Goal: Transaction & Acquisition: Book appointment/travel/reservation

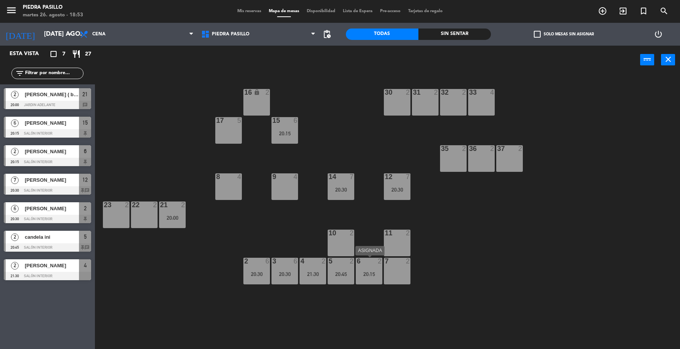
click at [366, 278] on div "6 2 20:15" at bounding box center [369, 271] width 27 height 27
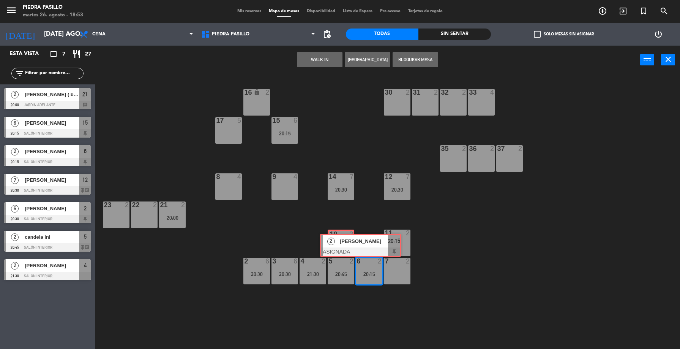
drag, startPoint x: 371, startPoint y: 291, endPoint x: 333, endPoint y: 236, distance: 66.9
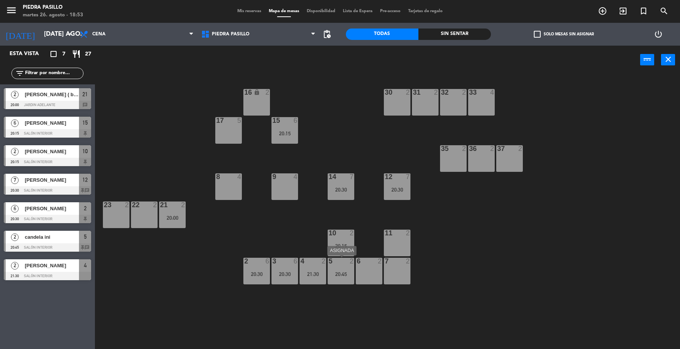
click at [346, 277] on div "20:45" at bounding box center [341, 273] width 27 height 5
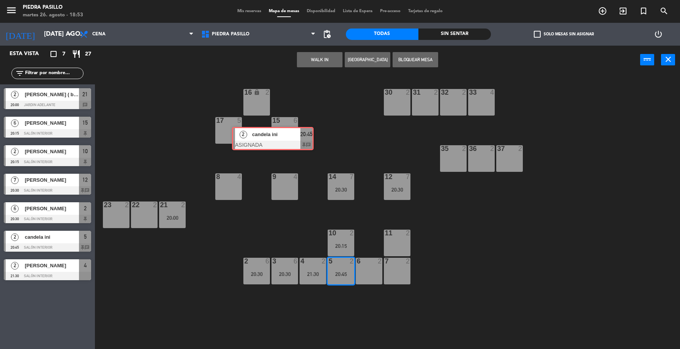
drag, startPoint x: 352, startPoint y: 294, endPoint x: 253, endPoint y: 118, distance: 202.1
click at [253, 119] on div "16 lock 2 30 2 31 2 32 2 33 4 17 5 15 6 20:15 35 2 36 2 37 2 8 4 9 4 14 7 20:30…" at bounding box center [391, 213] width 579 height 275
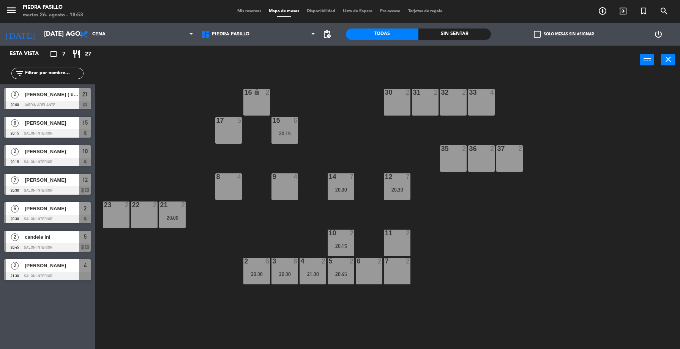
click at [337, 284] on div "5 2 20:45" at bounding box center [341, 271] width 27 height 27
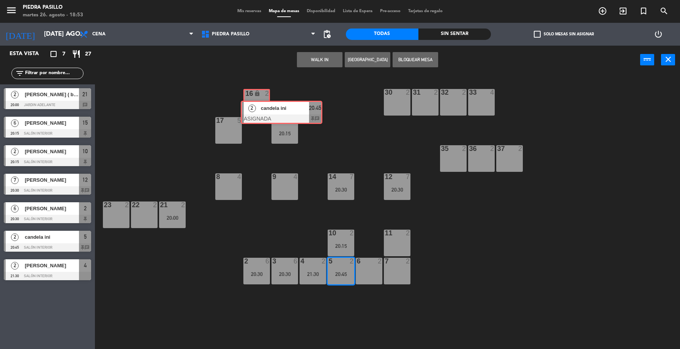
drag, startPoint x: 343, startPoint y: 302, endPoint x: 253, endPoint y: 112, distance: 210.1
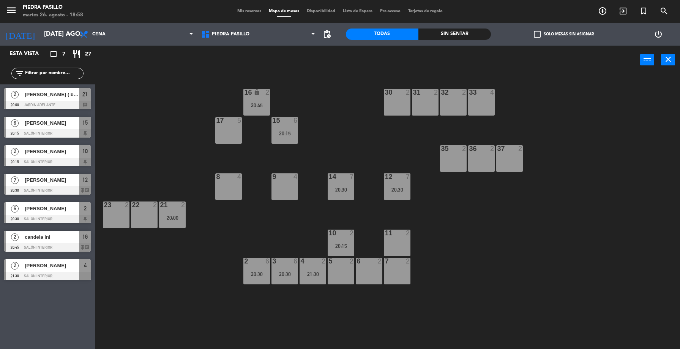
click at [40, 27] on input "[DATE] ago." at bounding box center [80, 34] width 81 height 15
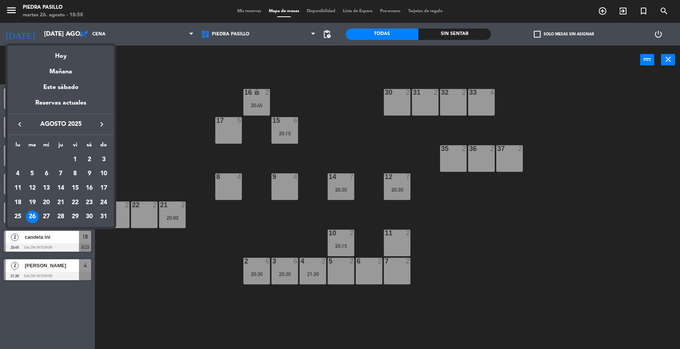
click at [64, 221] on div "28" at bounding box center [60, 216] width 13 height 13
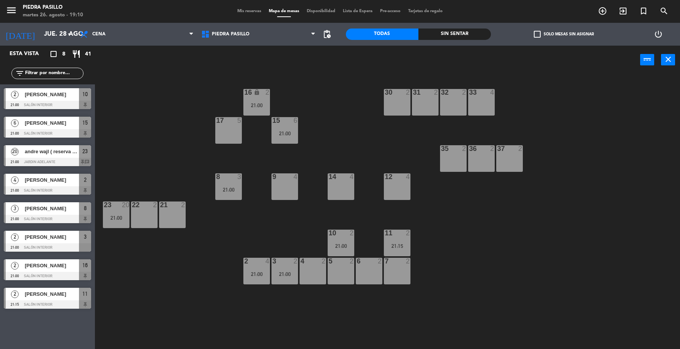
click at [40, 39] on input "jue. 28 ago." at bounding box center [80, 34] width 81 height 15
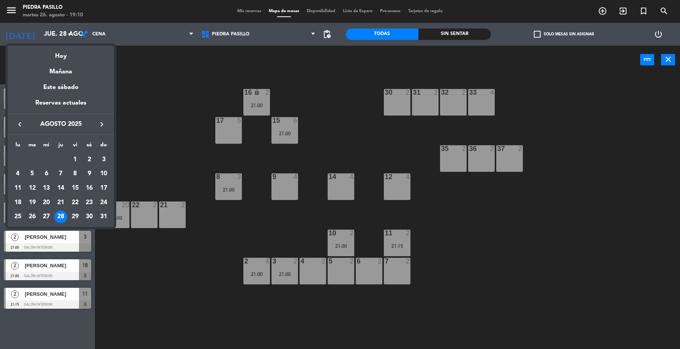
click at [33, 215] on div "26" at bounding box center [32, 216] width 13 height 13
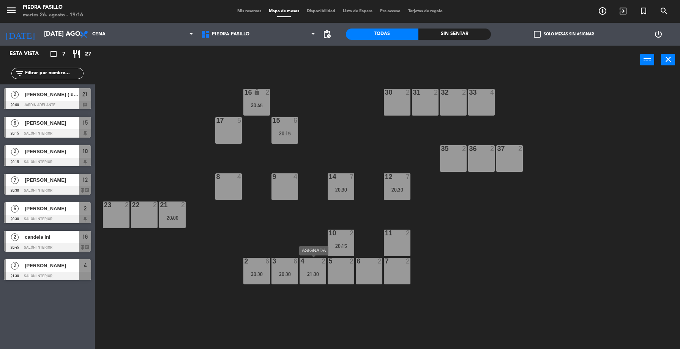
click at [315, 283] on div "4 2 21:30" at bounding box center [313, 271] width 27 height 27
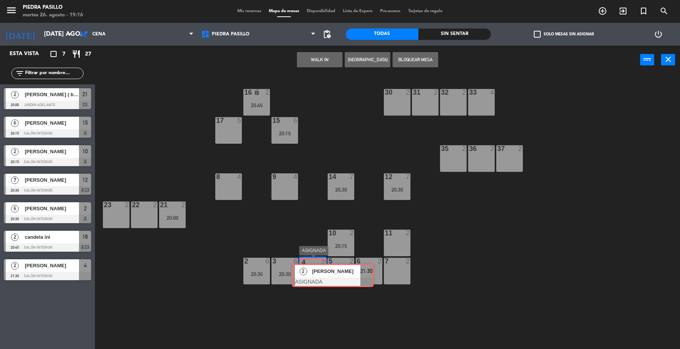
drag, startPoint x: 329, startPoint y: 295, endPoint x: 320, endPoint y: 271, distance: 26.5
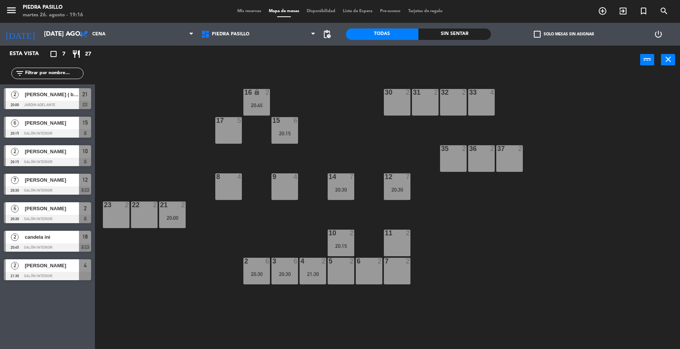
click at [40, 32] on input "[DATE] ago." at bounding box center [80, 34] width 81 height 15
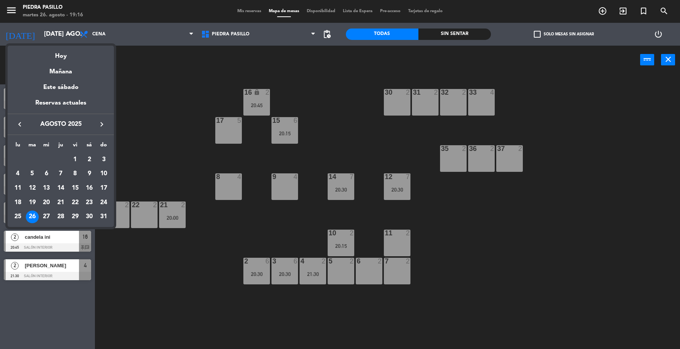
click at [61, 217] on div "28" at bounding box center [60, 216] width 13 height 13
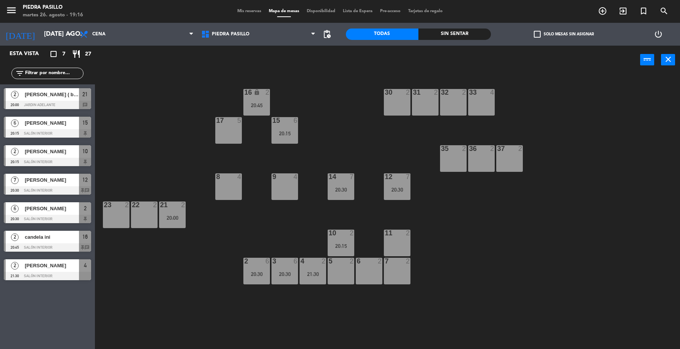
type input "jue. 28 ago."
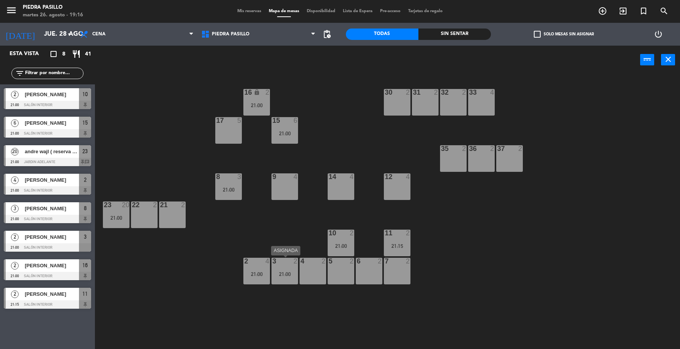
click at [295, 275] on div "21:00" at bounding box center [285, 273] width 27 height 5
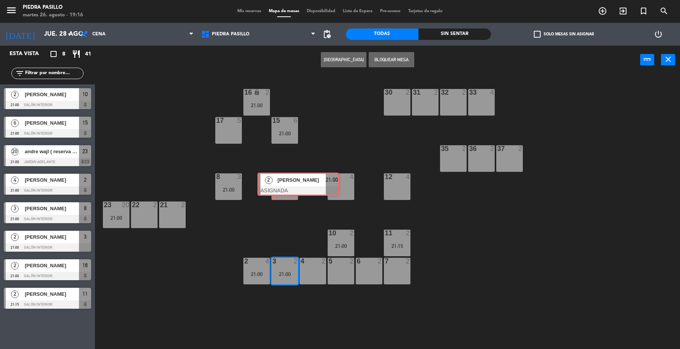
drag, startPoint x: 290, startPoint y: 234, endPoint x: 288, endPoint y: 182, distance: 52.1
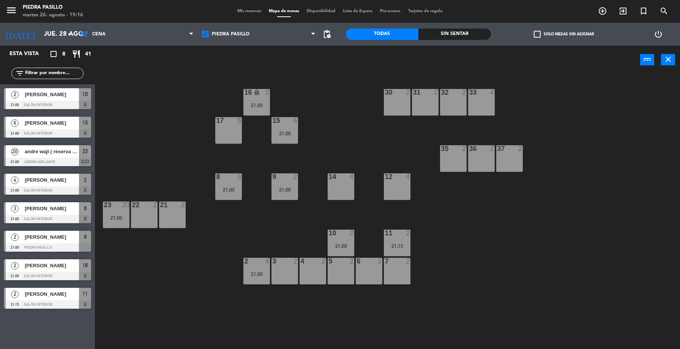
click at [283, 275] on div "3 2" at bounding box center [285, 271] width 27 height 27
click at [309, 275] on div "4 2" at bounding box center [313, 271] width 27 height 27
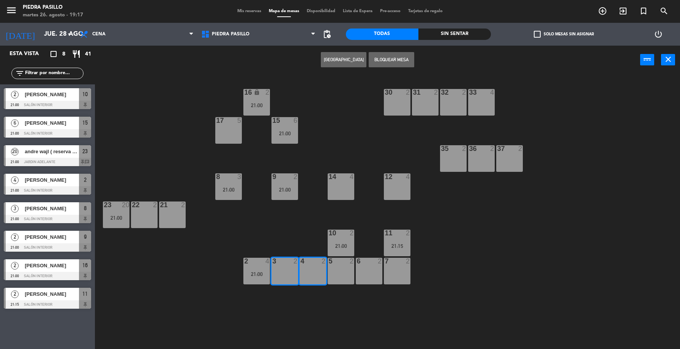
click at [339, 274] on div "5 2" at bounding box center [341, 271] width 27 height 27
click at [373, 271] on div "6 2" at bounding box center [369, 271] width 27 height 27
click at [400, 270] on div "7 2" at bounding box center [397, 271] width 27 height 27
click at [339, 59] on button "[GEOGRAPHIC_DATA]" at bounding box center [344, 59] width 46 height 15
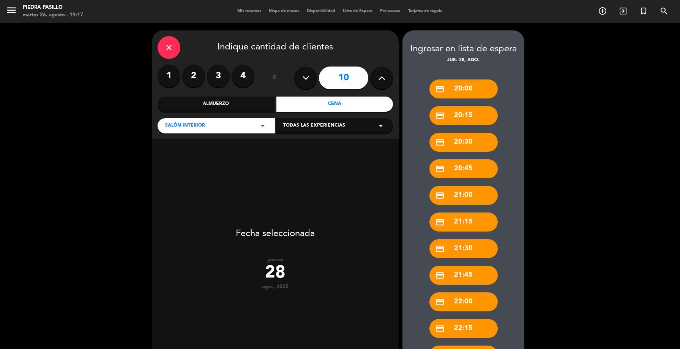
click at [380, 89] on button at bounding box center [381, 77] width 23 height 23
type input "11"
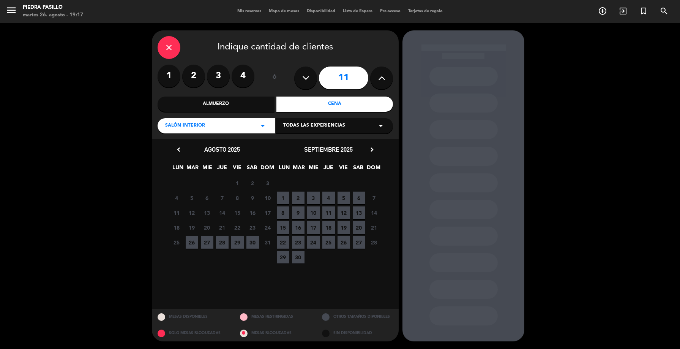
click at [224, 244] on span "28" at bounding box center [222, 242] width 13 height 13
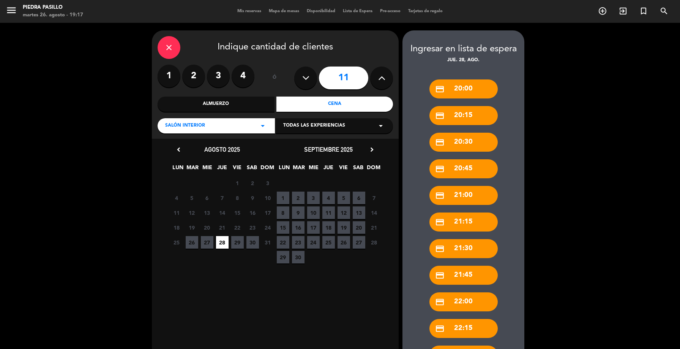
scroll to position [117, 0]
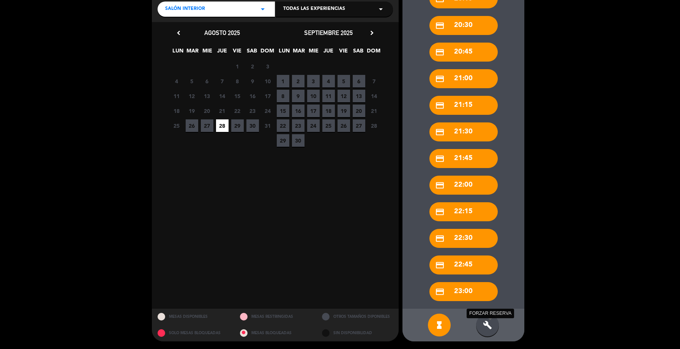
click at [491, 326] on icon "build" at bounding box center [487, 324] width 9 height 9
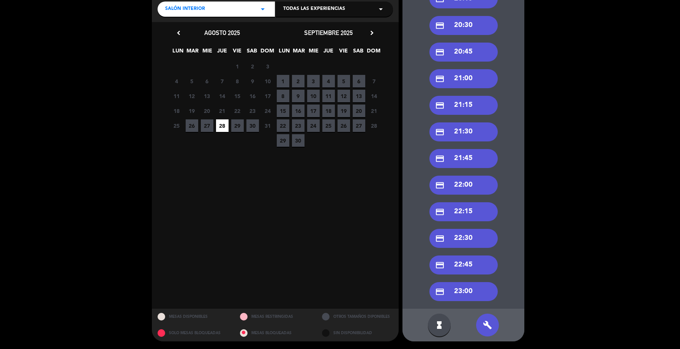
click at [463, 87] on div "credit_card 21:00" at bounding box center [464, 78] width 68 height 19
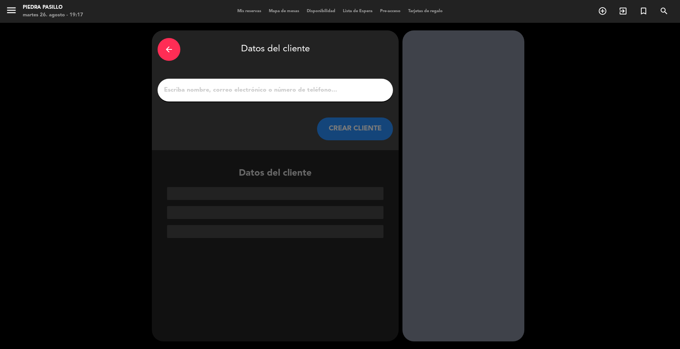
scroll to position [0, 0]
click at [306, 90] on input "1" at bounding box center [275, 90] width 224 height 11
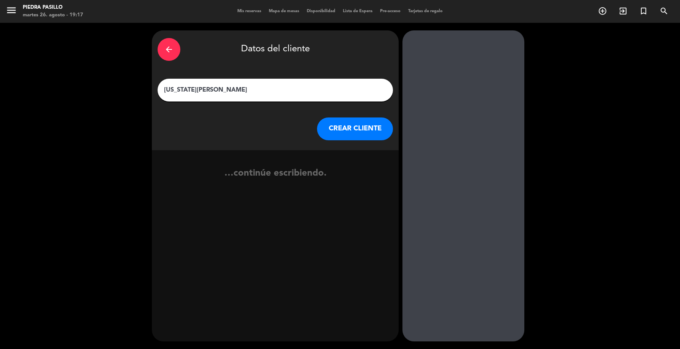
type input "[US_STATE][PERSON_NAME]"
click at [337, 135] on button "CREAR CLIENTE" at bounding box center [355, 128] width 76 height 23
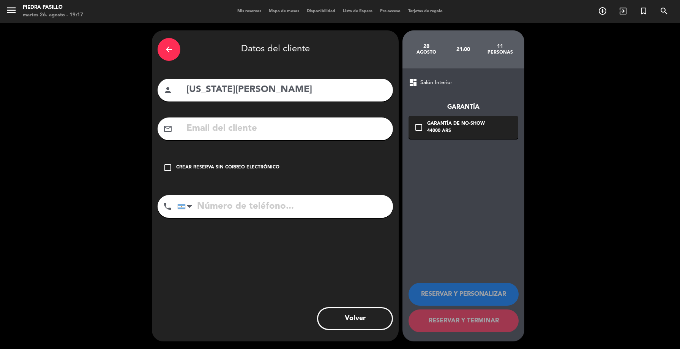
click at [273, 125] on input "text" at bounding box center [287, 129] width 202 height 16
paste input "[EMAIL_ADDRESS][DOMAIN_NAME]"
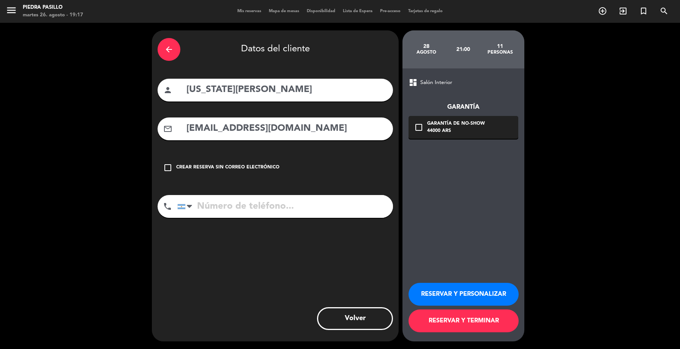
type input "[EMAIL_ADDRESS][DOMAIN_NAME]"
click at [255, 197] on input "tel" at bounding box center [285, 206] width 216 height 23
paste input "[PHONE_NUMBER]"
type input "[PHONE_NUMBER]"
click at [418, 317] on button "RESERVAR Y TERMINAR" at bounding box center [464, 320] width 110 height 23
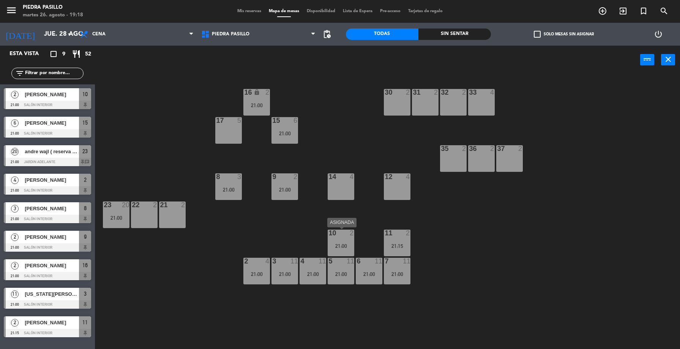
drag, startPoint x: 336, startPoint y: 240, endPoint x: 356, endPoint y: 255, distance: 25.0
click at [337, 241] on div "10 2 21:00" at bounding box center [341, 242] width 27 height 27
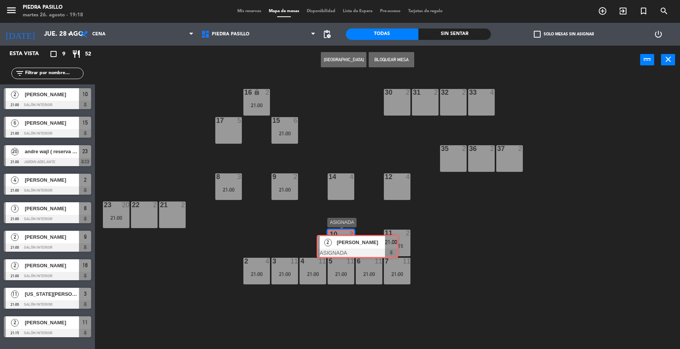
drag, startPoint x: 353, startPoint y: 263, endPoint x: 340, endPoint y: 235, distance: 30.9
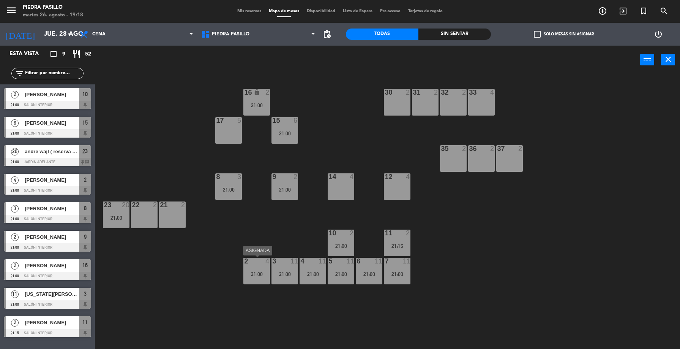
click at [264, 270] on div "2 4 21:00" at bounding box center [257, 271] width 27 height 27
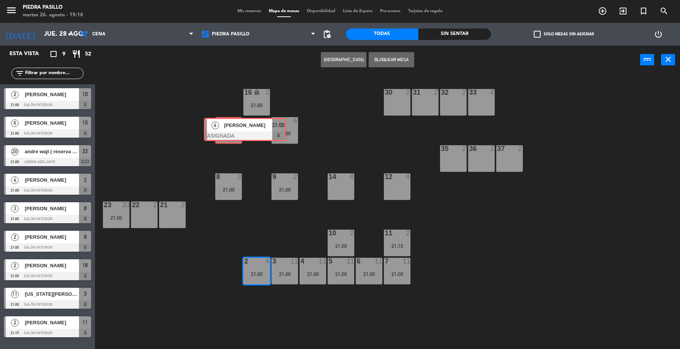
drag, startPoint x: 269, startPoint y: 280, endPoint x: 232, endPoint y: 127, distance: 158.3
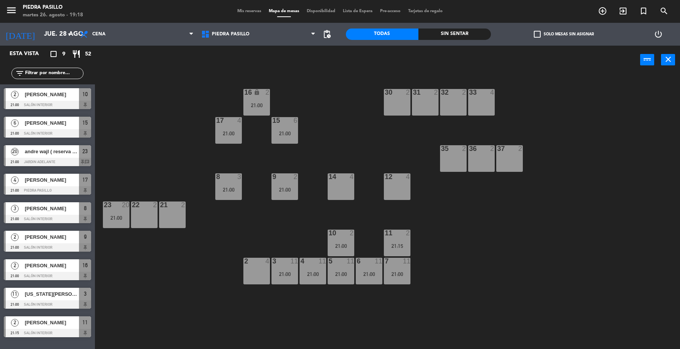
click at [348, 242] on div "10 2 21:00" at bounding box center [341, 242] width 27 height 27
click at [50, 37] on input "jue. 28 ago." at bounding box center [80, 34] width 81 height 15
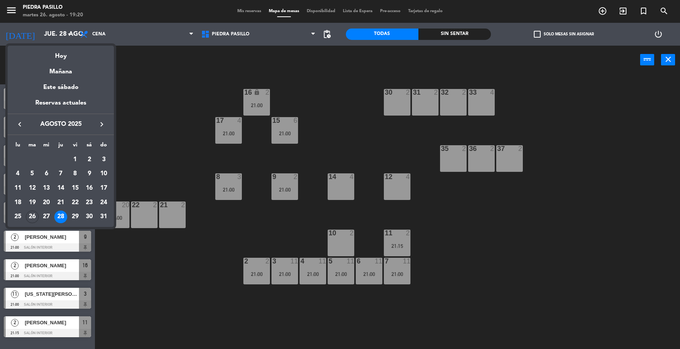
click at [137, 76] on div at bounding box center [340, 174] width 680 height 349
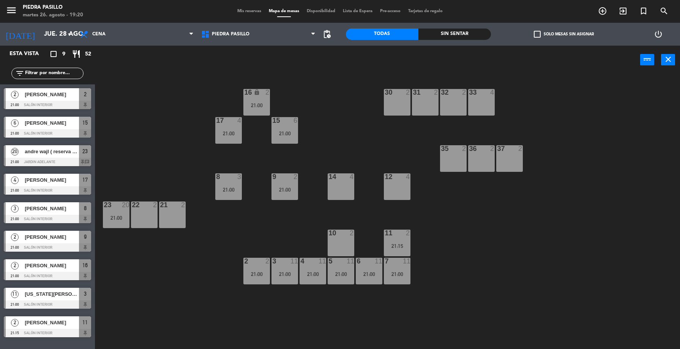
click at [244, 9] on span "Mis reservas" at bounding box center [250, 11] width 32 height 4
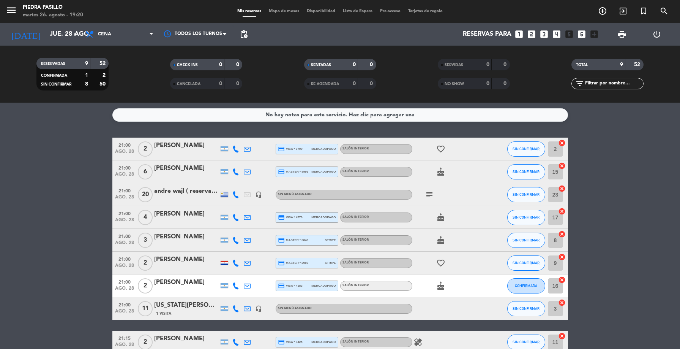
click at [176, 303] on div "[US_STATE][PERSON_NAME]" at bounding box center [186, 305] width 65 height 10
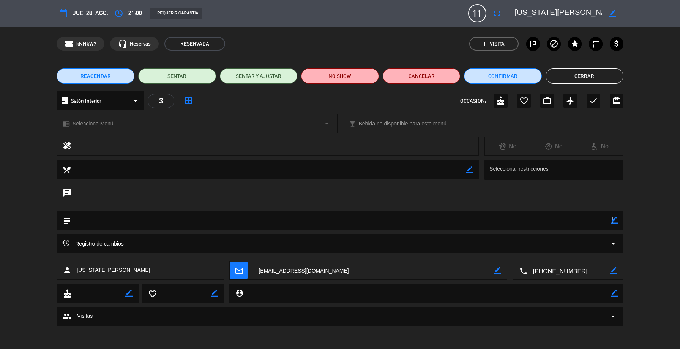
click at [613, 219] on icon "border_color" at bounding box center [614, 220] width 7 height 7
click at [491, 224] on textarea at bounding box center [341, 219] width 540 height 19
type textarea "pago $40.000 de seña MP"
click at [617, 220] on icon at bounding box center [614, 220] width 7 height 7
click at [568, 75] on button "Cerrar" at bounding box center [585, 75] width 78 height 15
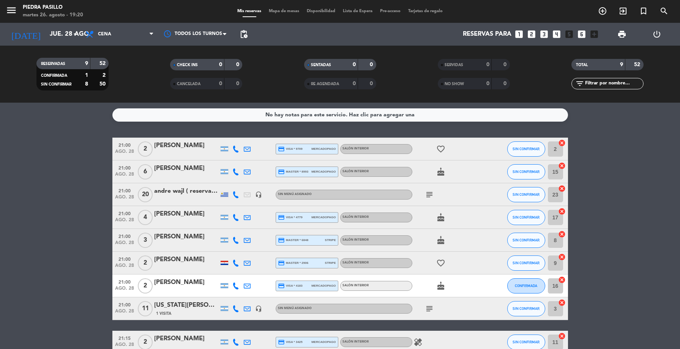
click at [431, 306] on icon "subject" at bounding box center [429, 308] width 9 height 9
click at [619, 238] on bookings-row "21:00 ago. 28 2 [PERSON_NAME] credit_card visa * 9709 mercadopago Salón Interio…" at bounding box center [340, 246] width 680 height 216
click at [282, 11] on span "Mapa de mesas" at bounding box center [284, 11] width 38 height 4
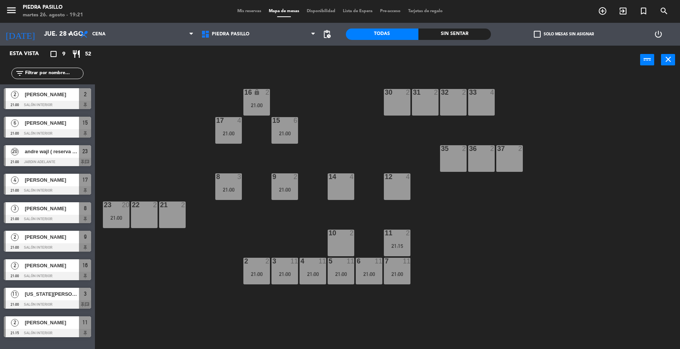
click at [52, 36] on input "jue. 28 ago." at bounding box center [80, 34] width 81 height 15
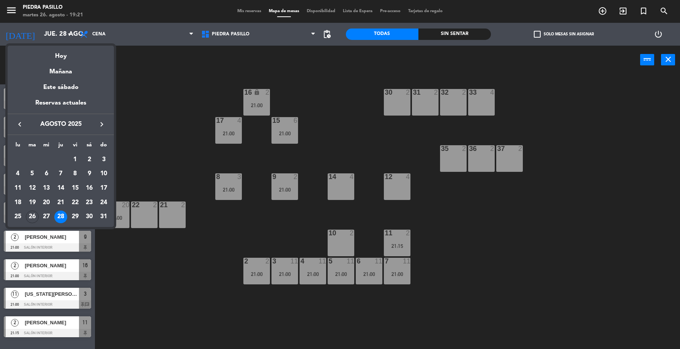
click at [32, 213] on div "26" at bounding box center [32, 216] width 13 height 13
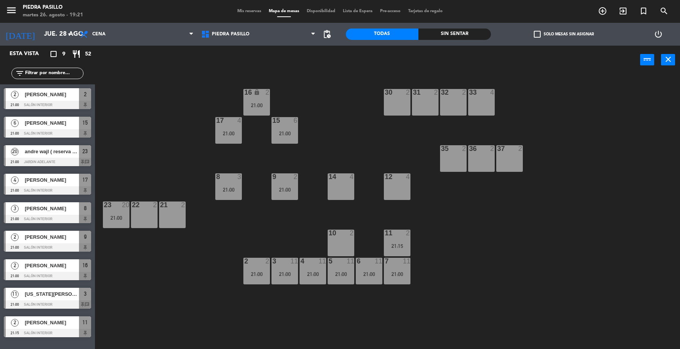
type input "[DATE] ago."
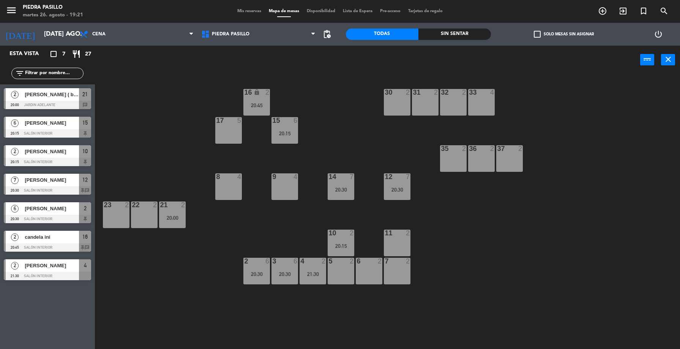
click at [347, 275] on div "5 2" at bounding box center [341, 271] width 27 height 27
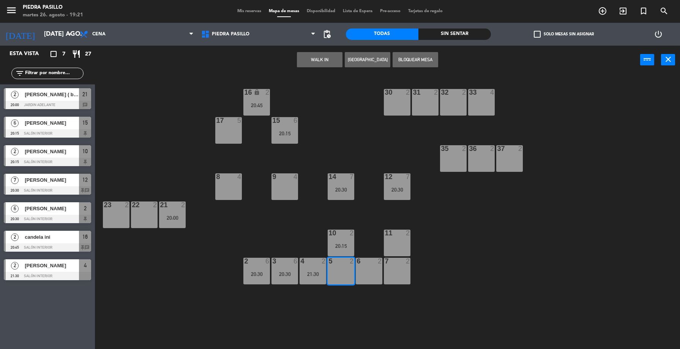
click at [491, 282] on div "16 lock 2 20:45 30 2 31 2 32 2 33 4 17 5 15 6 20:15 35 2 36 2 37 2 8 4 9 4 14 7…" at bounding box center [391, 213] width 579 height 275
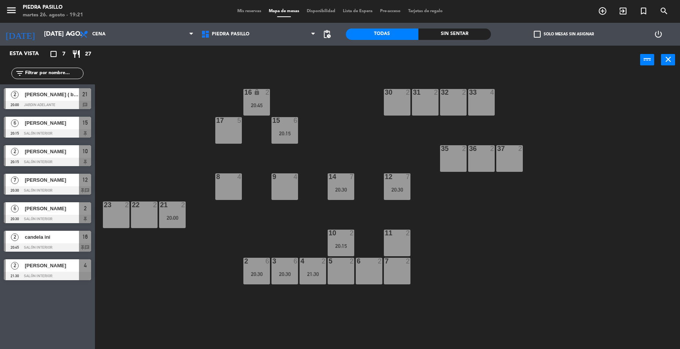
click at [405, 241] on div "11 2" at bounding box center [397, 242] width 27 height 27
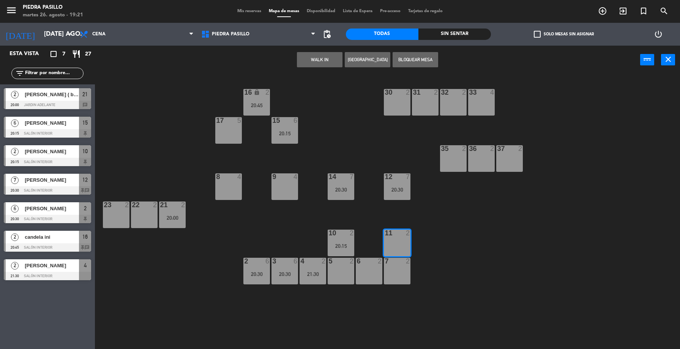
click at [359, 61] on button "[GEOGRAPHIC_DATA]" at bounding box center [368, 59] width 46 height 15
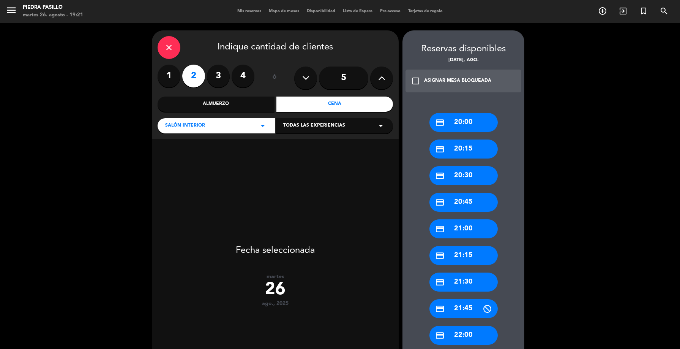
click at [472, 228] on div "credit_card 21:00" at bounding box center [464, 228] width 68 height 19
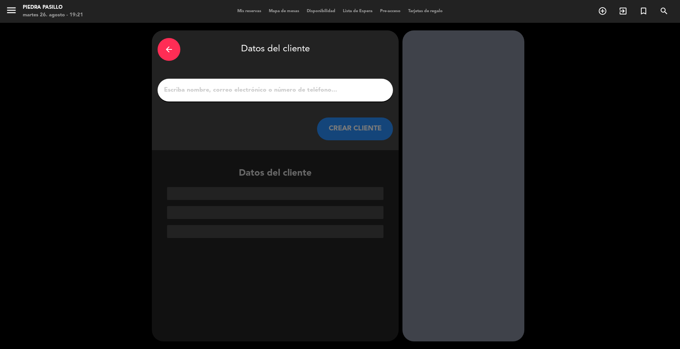
click at [228, 90] on input "1" at bounding box center [275, 90] width 224 height 11
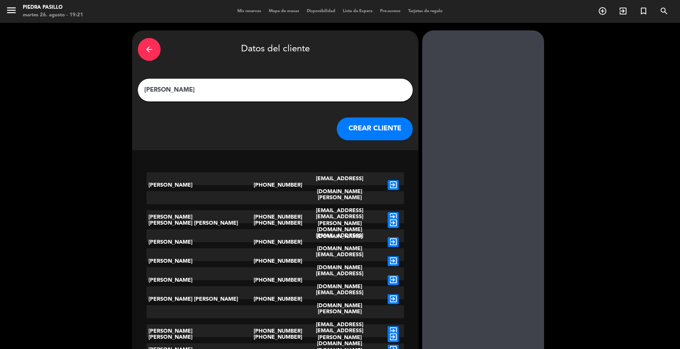
type input "[PERSON_NAME]"
click at [337, 122] on button "CREAR CLIENTE" at bounding box center [375, 128] width 76 height 23
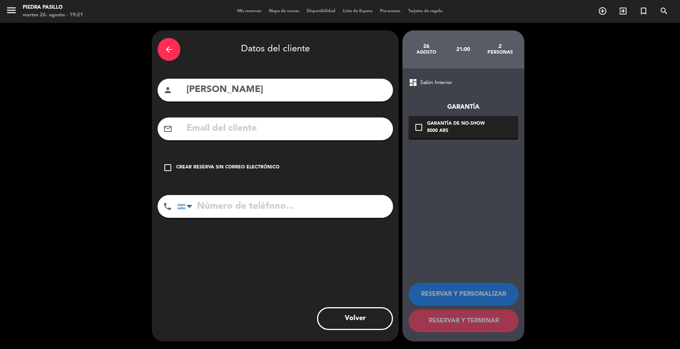
click at [250, 119] on div "mail_outline" at bounding box center [276, 128] width 236 height 23
click at [248, 124] on input "text" at bounding box center [287, 129] width 202 height 16
paste input "Rcosoli@rielamericano .com."
type input "Rcosoli@rielamericano .com"
click at [260, 198] on input "tel" at bounding box center [285, 206] width 216 height 23
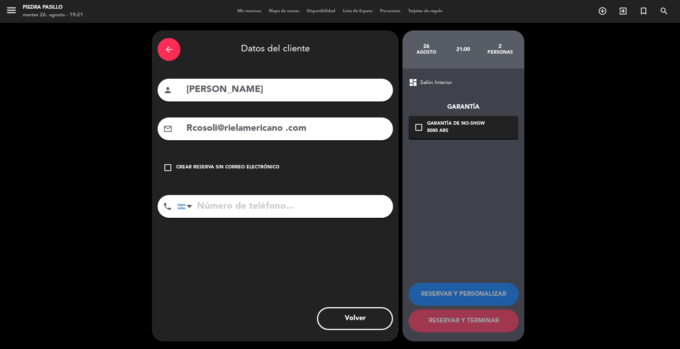
paste input "[PHONE_NUMBER]"
type input "[PHONE_NUMBER]"
click at [187, 129] on input "Rcosoli@rielamericano .com" at bounding box center [287, 129] width 202 height 16
click at [285, 128] on input "Rcosoli@rielamericano .com" at bounding box center [287, 129] width 202 height 16
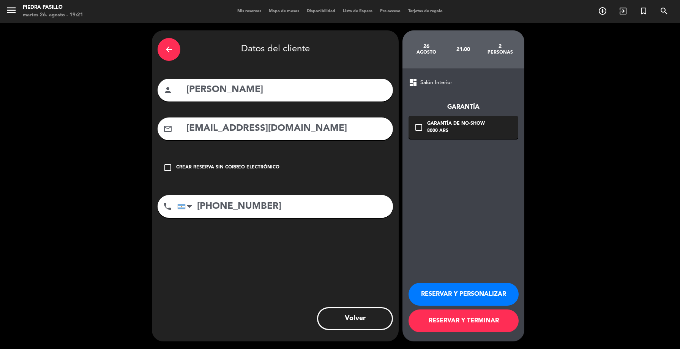
type input "[EMAIL_ADDRESS][DOMAIN_NAME]"
click at [474, 328] on button "RESERVAR Y TERMINAR" at bounding box center [464, 320] width 110 height 23
